Goal: Information Seeking & Learning: Learn about a topic

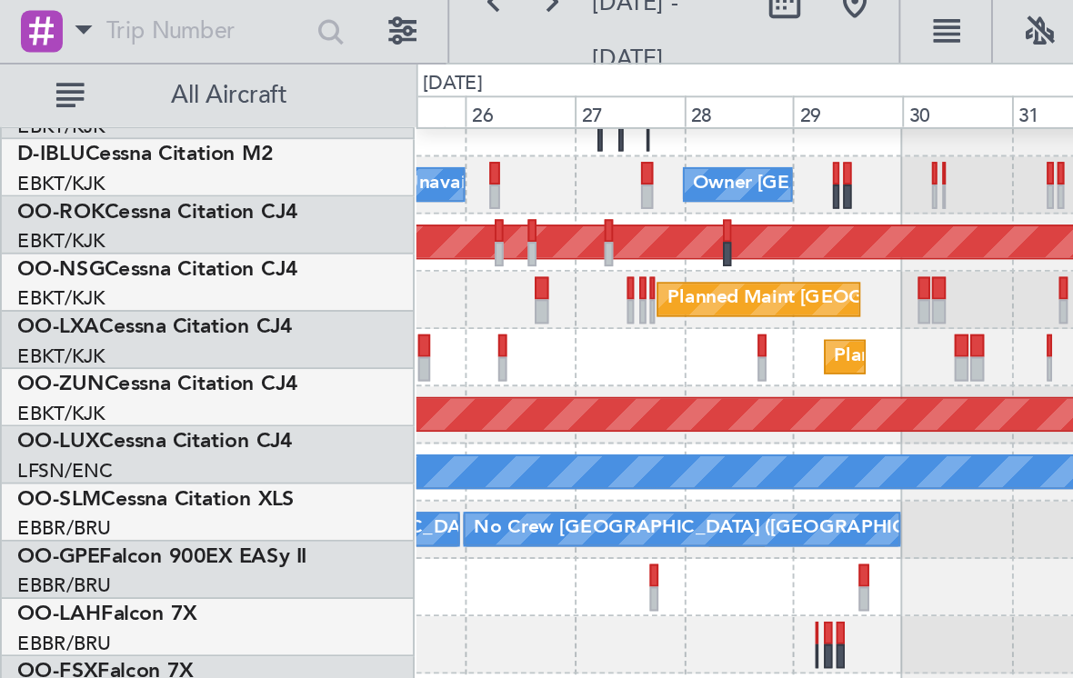
scroll to position [78, 0]
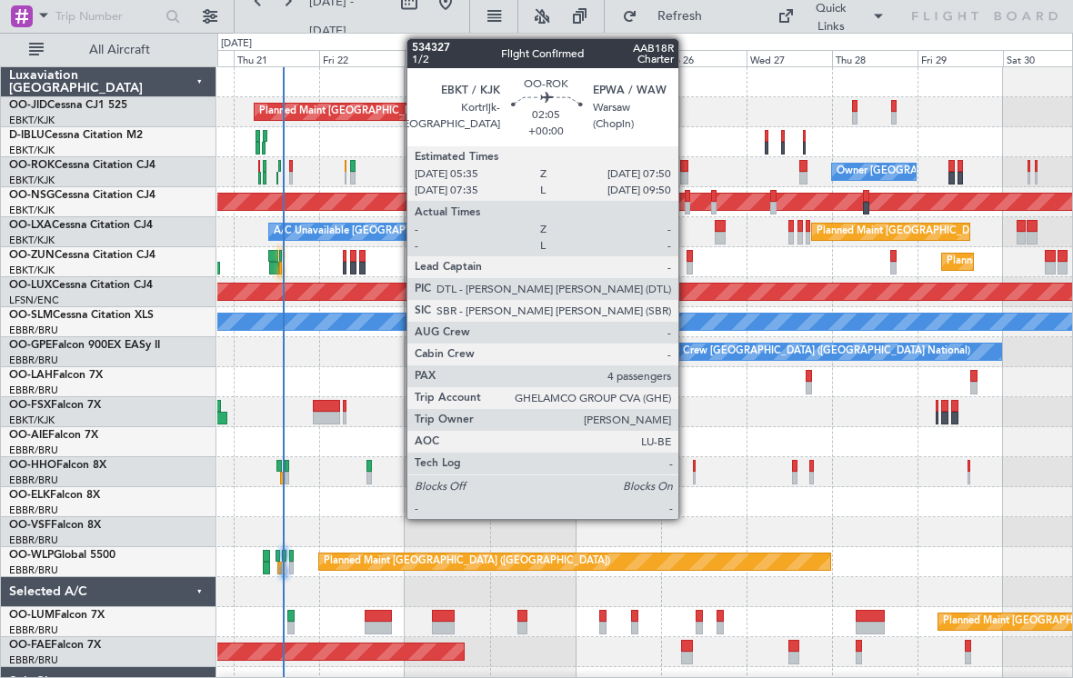
click at [686, 175] on div at bounding box center [684, 178] width 8 height 13
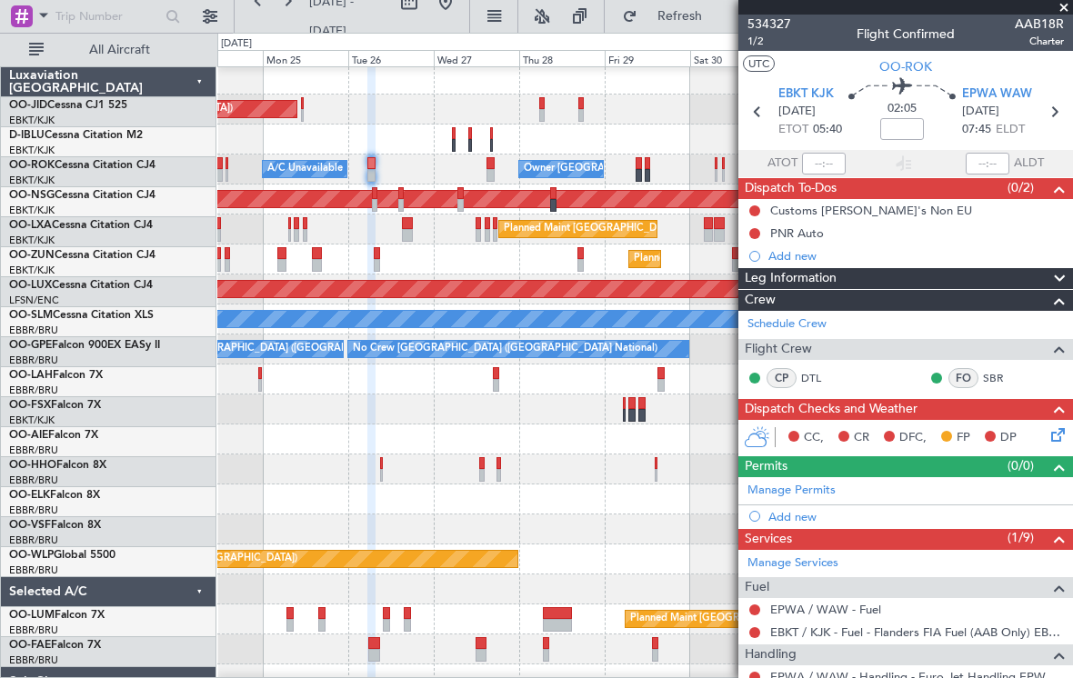
click at [269, 454] on div "Planned Maint [GEOGRAPHIC_DATA] ([GEOGRAPHIC_DATA])" at bounding box center [644, 439] width 854 height 30
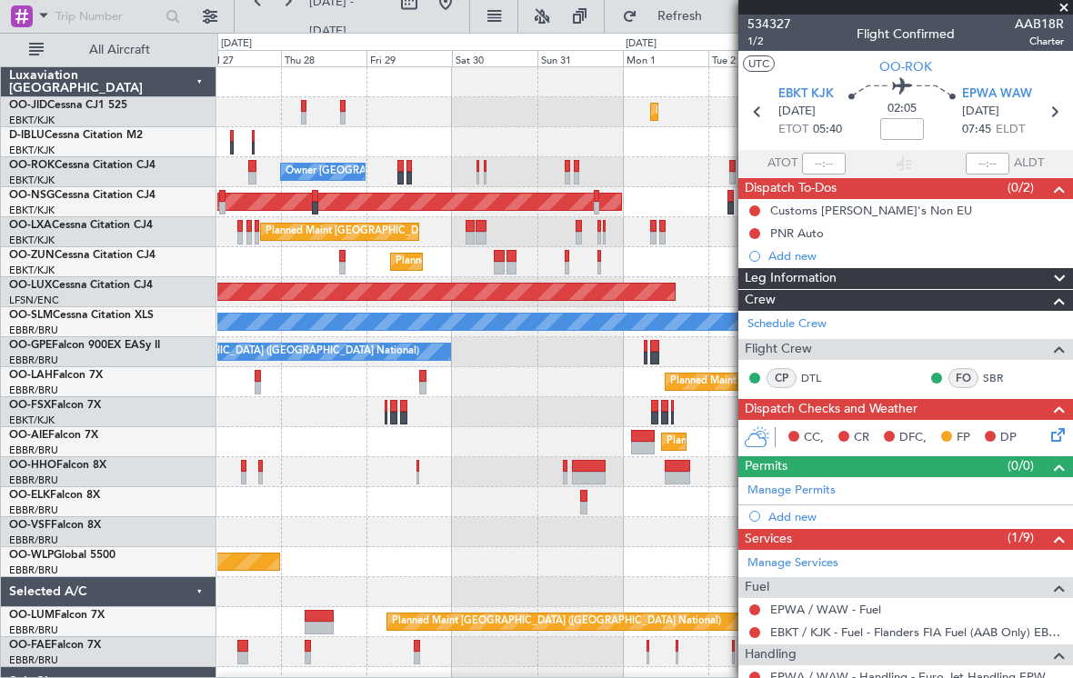
click at [395, 171] on div "Planned Maint Kortrijk-[GEOGRAPHIC_DATA] Planned Maint [GEOGRAPHIC_DATA] ([GEOG…" at bounding box center [644, 412] width 854 height 690
click at [993, 372] on link "SBR" at bounding box center [1003, 378] width 41 height 16
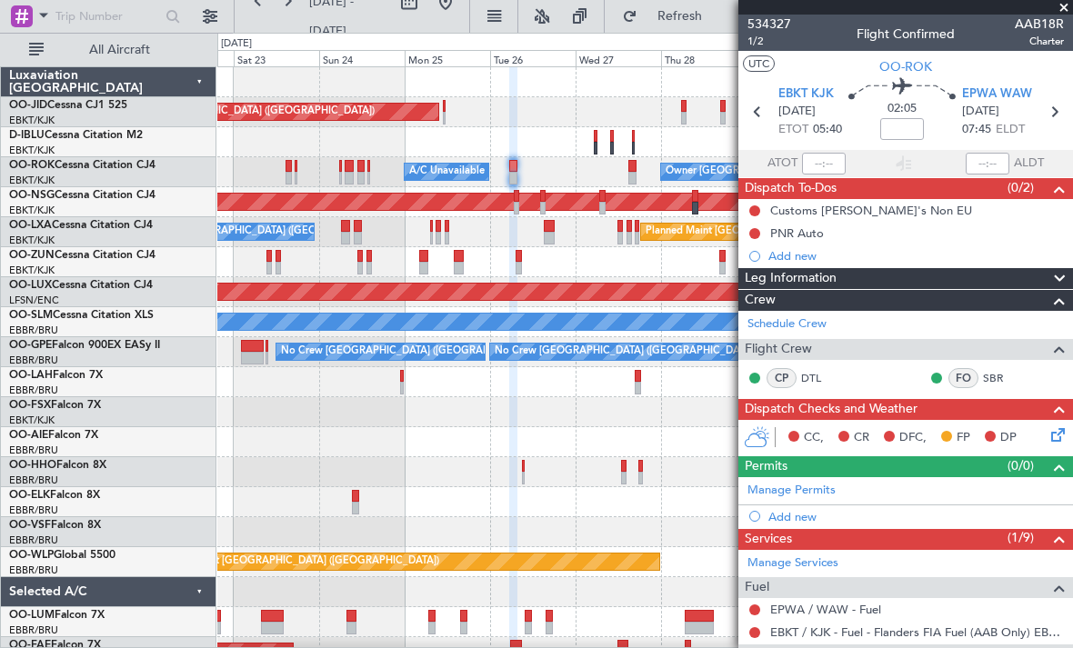
click at [777, 573] on fb-app "[DATE] - [DATE] Refresh Quick Links All Aircraft Planned Maint [GEOGRAPHIC_DATA…" at bounding box center [536, 331] width 1073 height 634
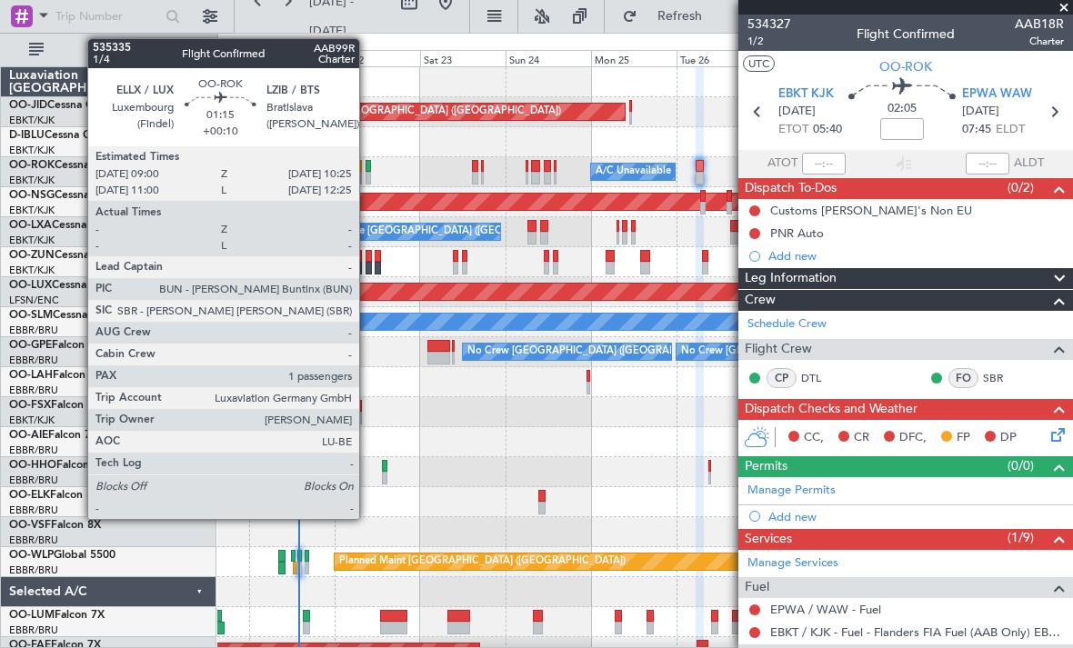
click at [367, 178] on div at bounding box center [367, 178] width 5 height 13
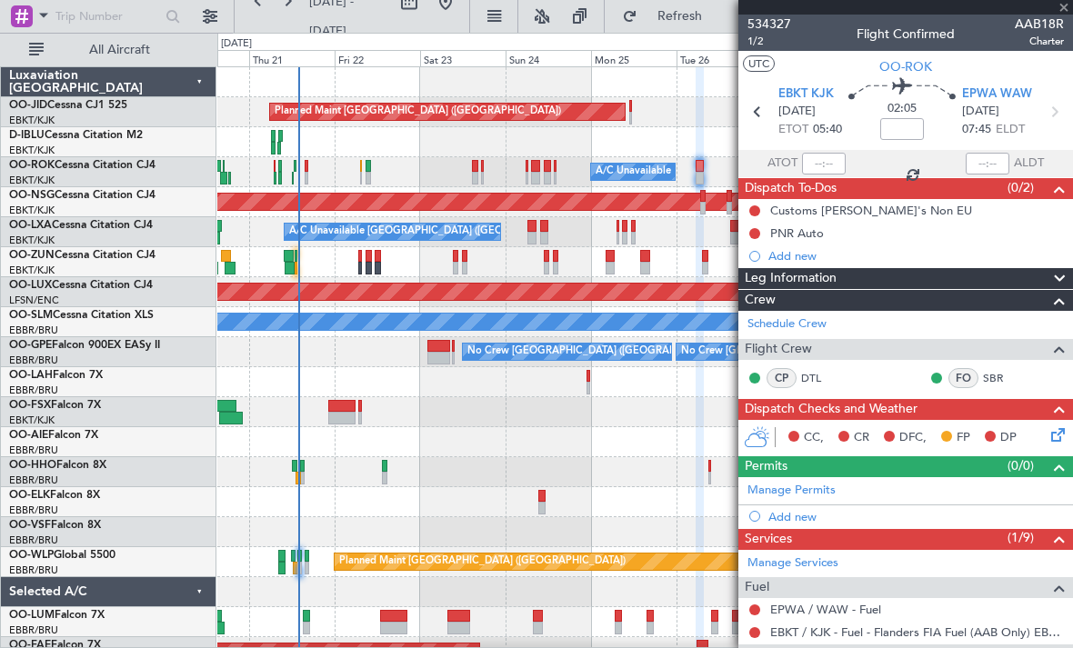
type input "+00:10"
type input "1"
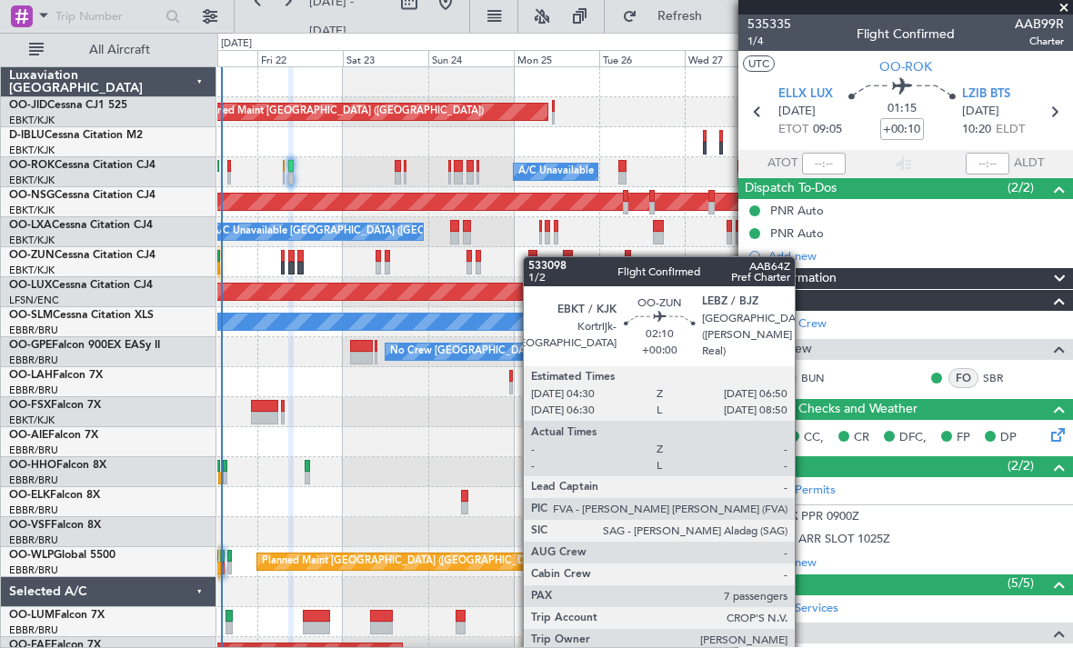
click at [534, 257] on div at bounding box center [532, 256] width 9 height 13
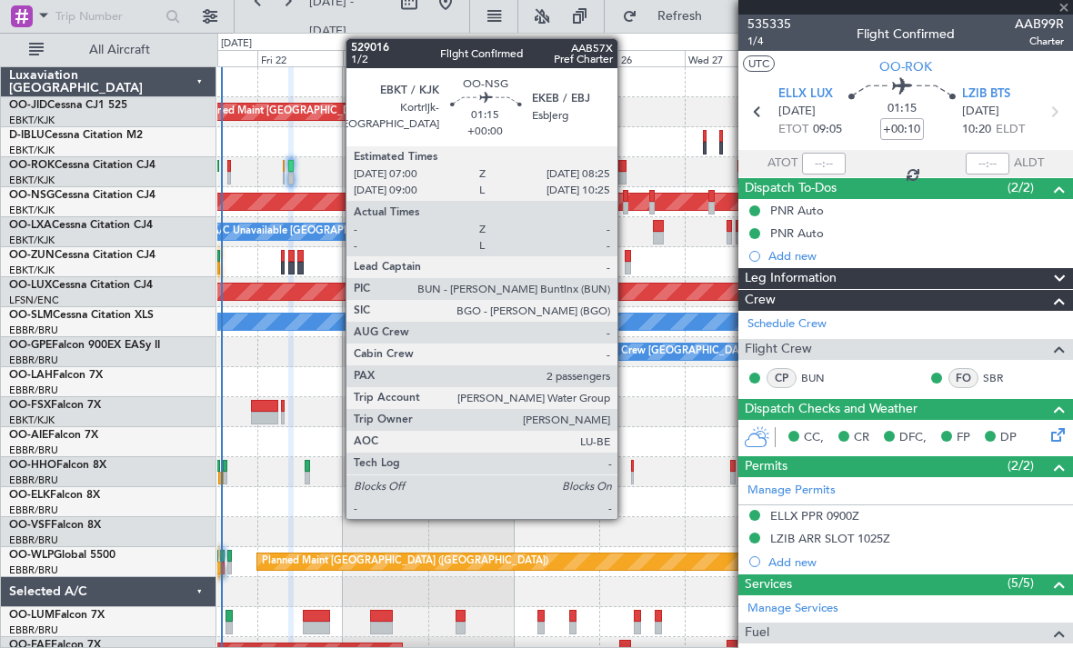
type input "7"
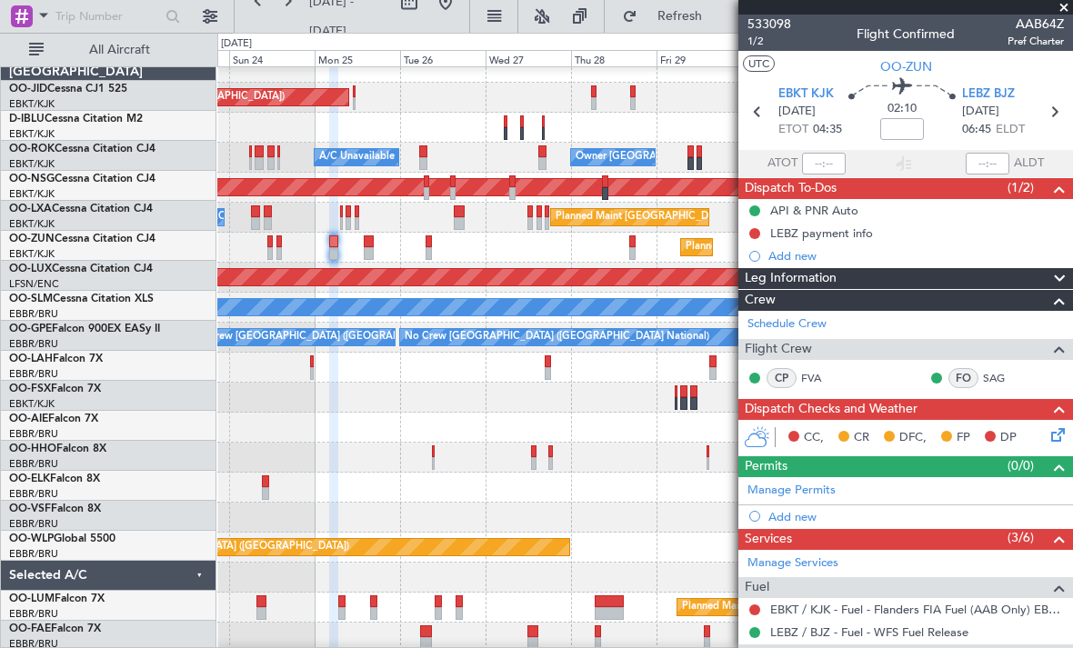
scroll to position [15, 0]
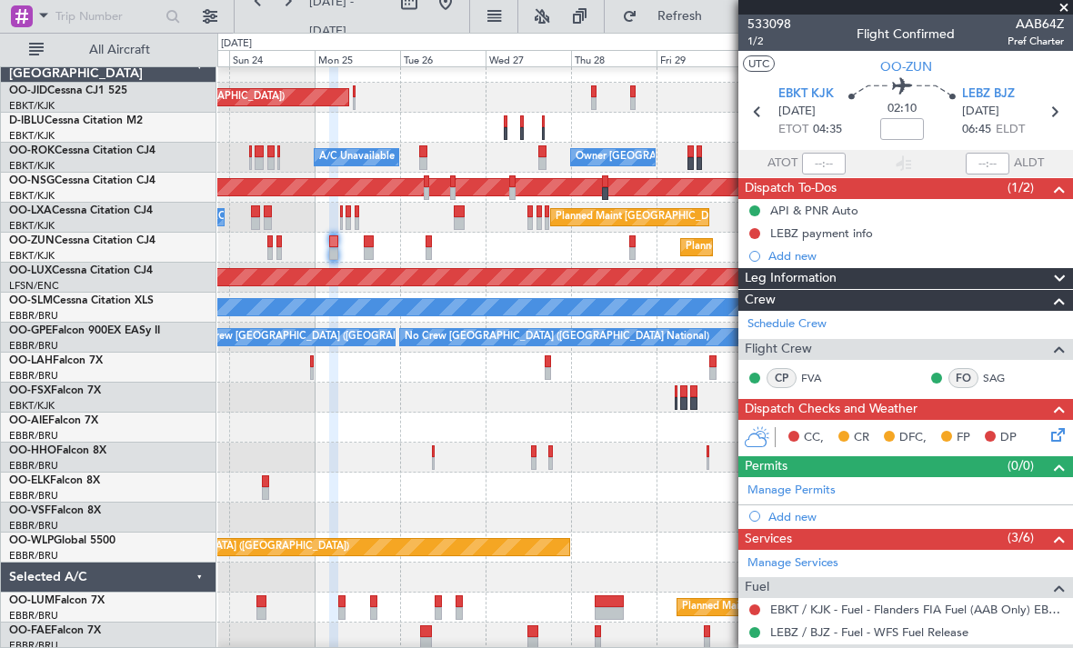
click at [455, 359] on div "Planned Maint [PERSON_NAME]-[GEOGRAPHIC_DATA][PERSON_NAME] ([GEOGRAPHIC_DATA][P…" at bounding box center [644, 368] width 854 height 30
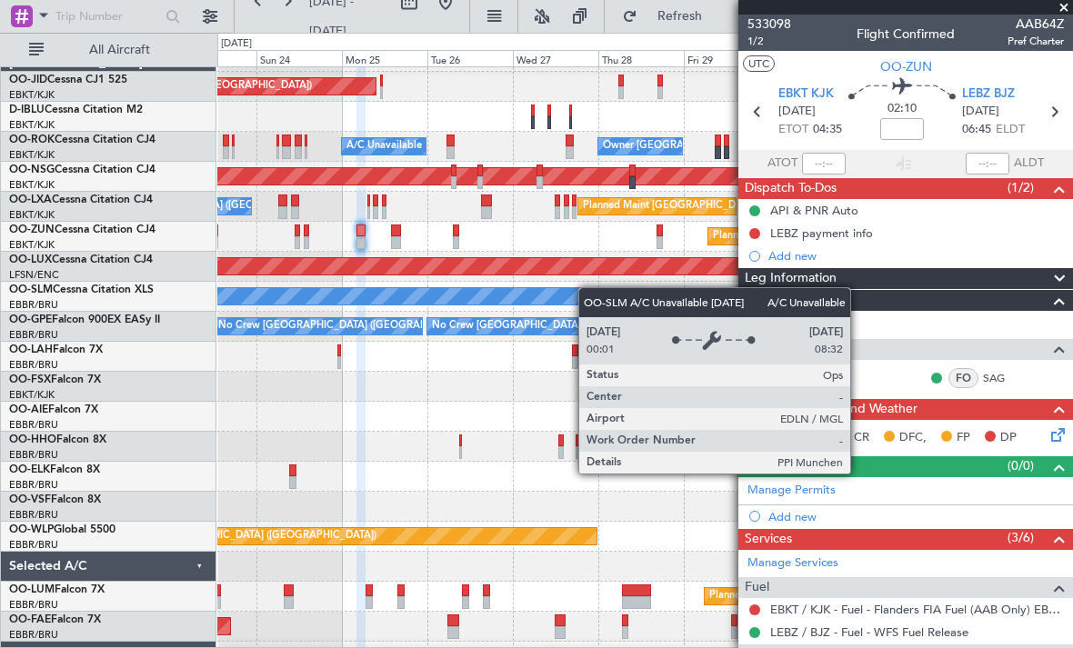
scroll to position [25, 0]
click at [636, 293] on div "A/C Unavailable [GEOGRAPHIC_DATA]" at bounding box center [834, 296] width 2182 height 16
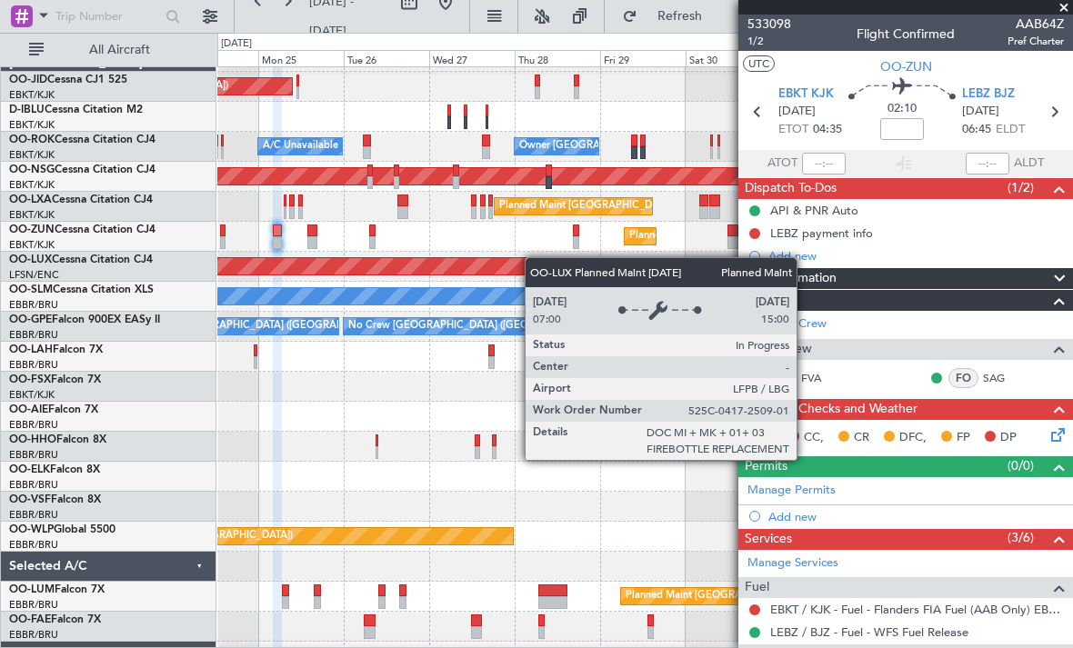
click at [534, 257] on div "Planned Maint [GEOGRAPHIC_DATA] ([GEOGRAPHIC_DATA])" at bounding box center [211, 266] width 1397 height 18
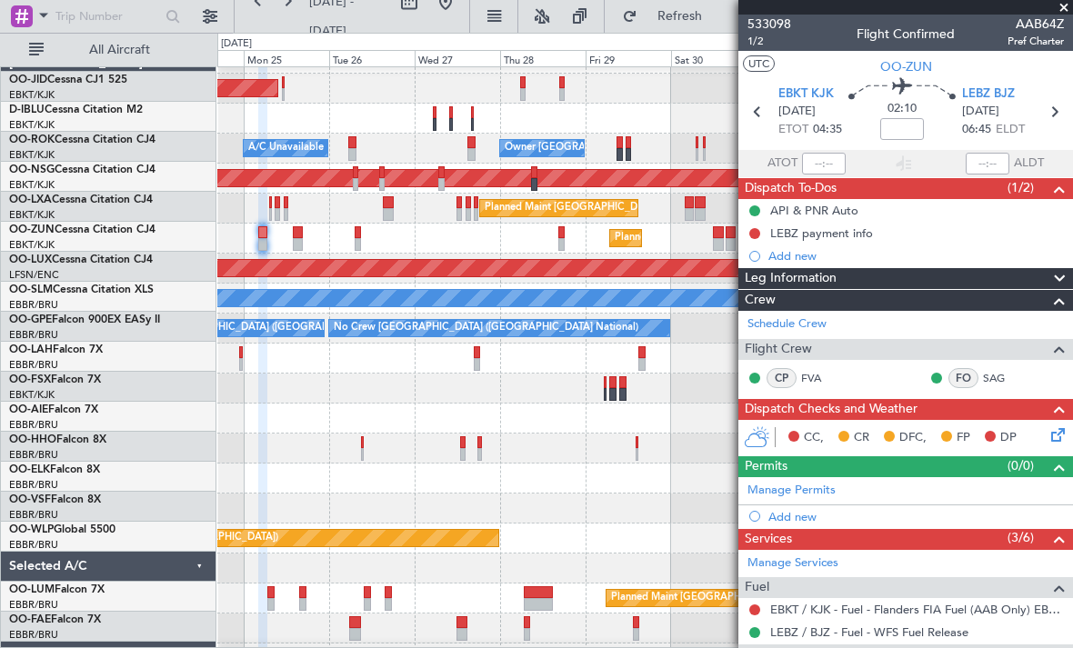
scroll to position [19, 0]
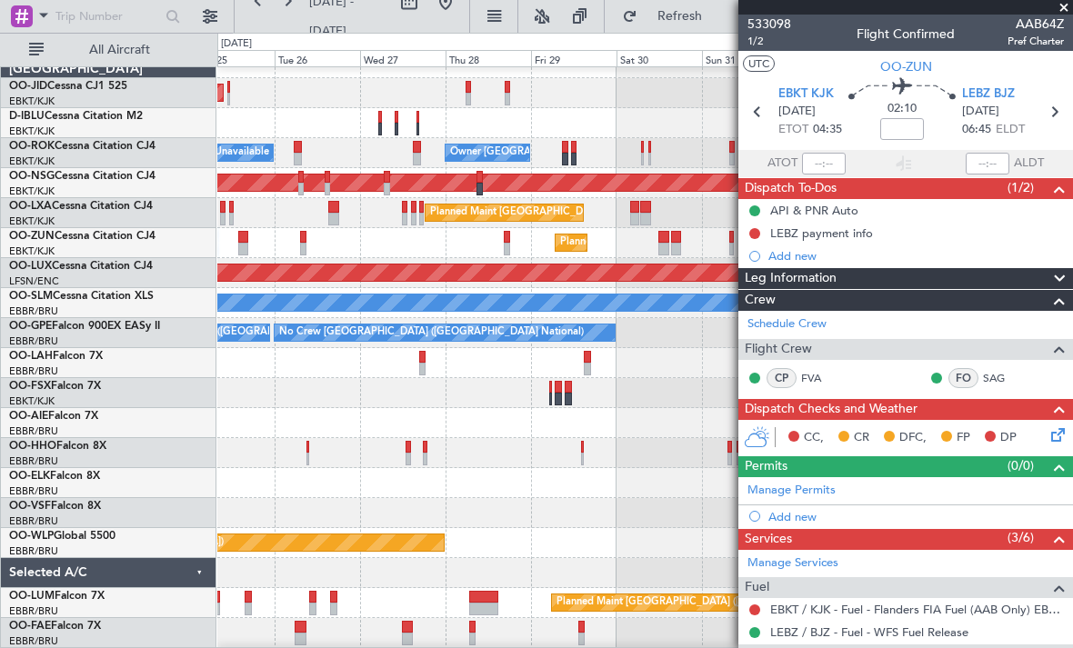
click at [520, 418] on div "Planned Maint [GEOGRAPHIC_DATA] ([GEOGRAPHIC_DATA])" at bounding box center [644, 423] width 854 height 30
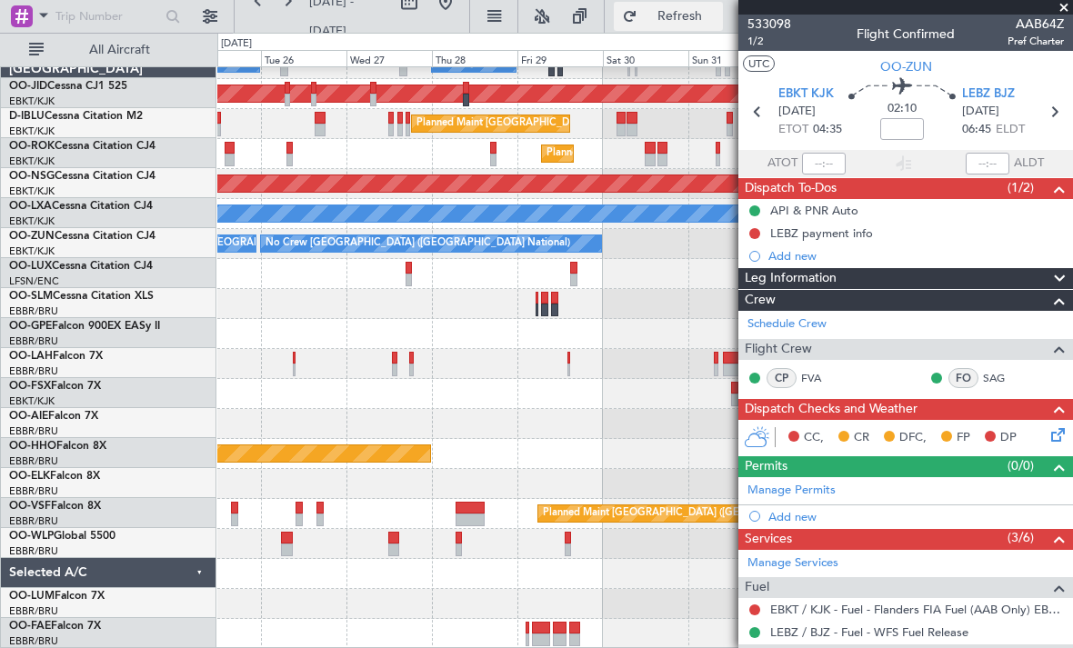
scroll to position [108, 0]
